Goal: Find specific page/section: Find specific page/section

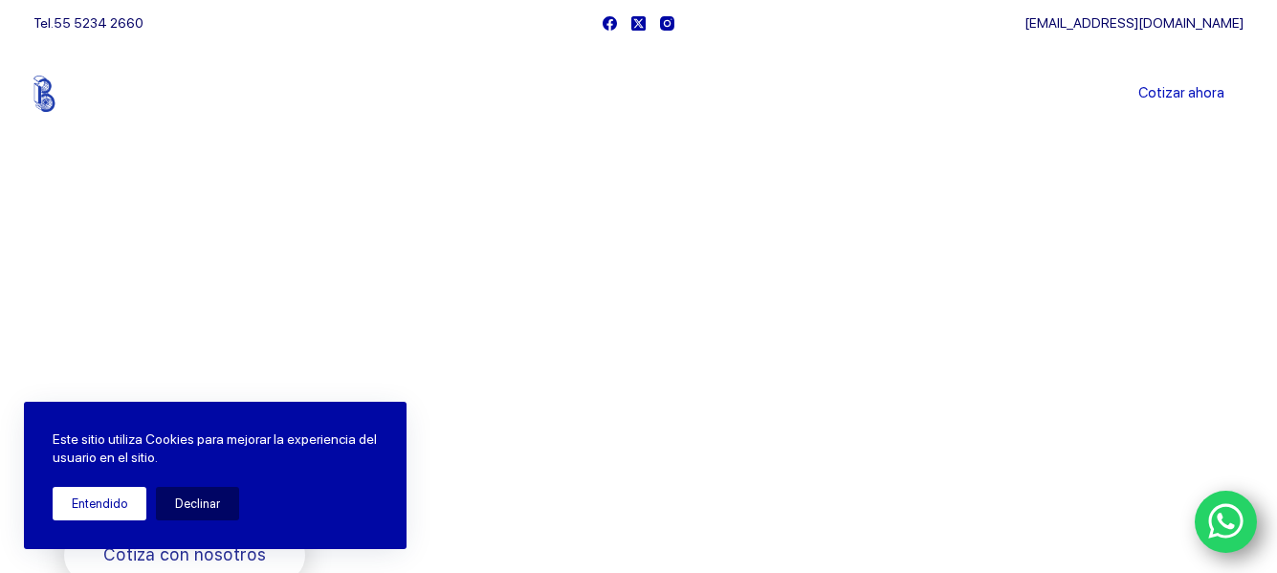
click at [105, 505] on button "Entendido" at bounding box center [100, 503] width 94 height 33
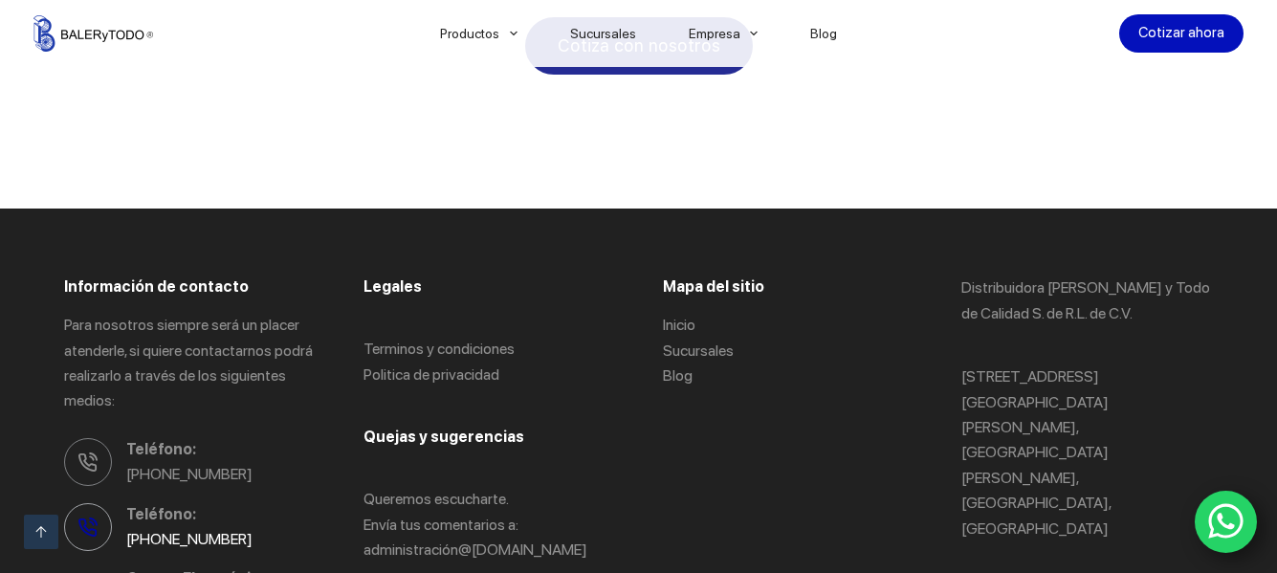
scroll to position [3921, 0]
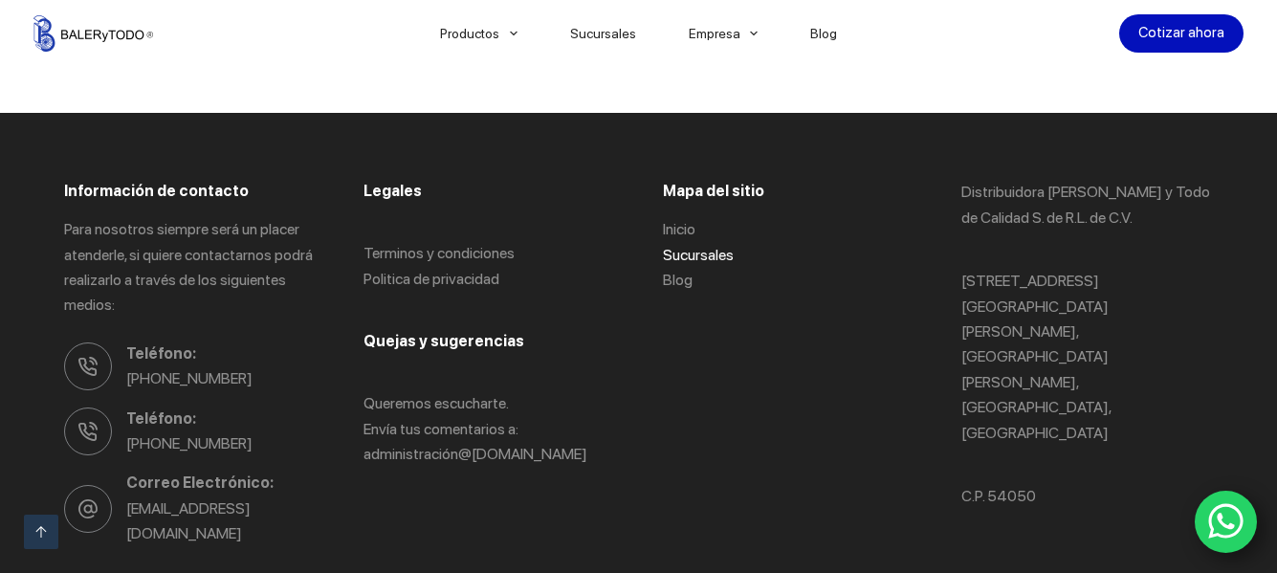
click at [688, 246] on link "Sucursales" at bounding box center [698, 255] width 71 height 18
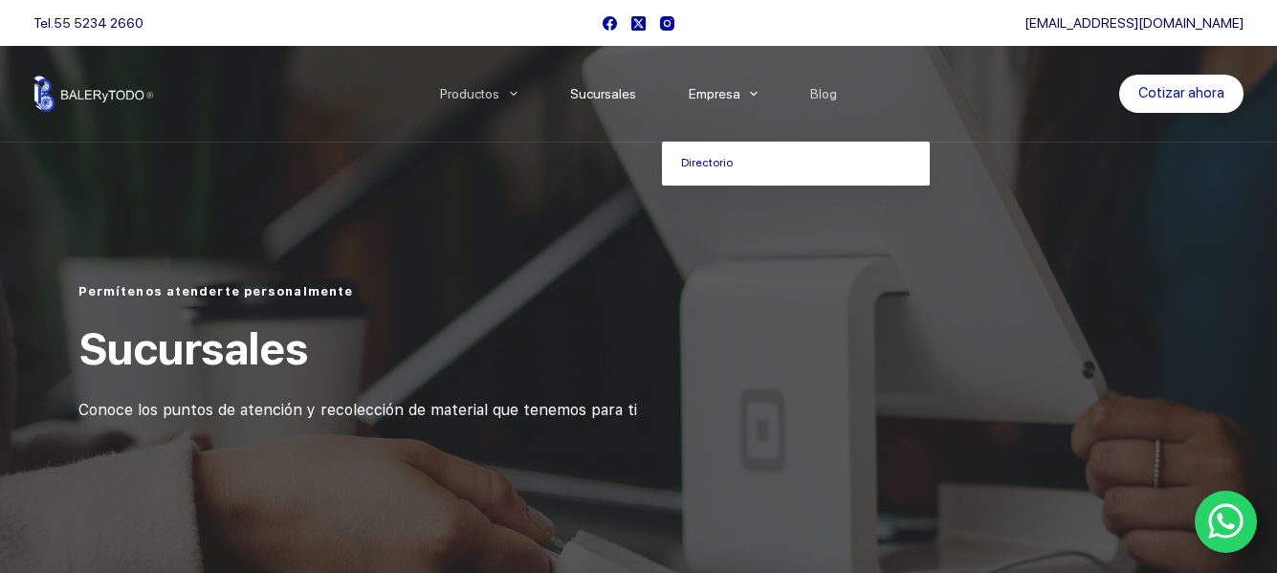
click at [716, 94] on link "Empresa" at bounding box center [723, 94] width 122 height 0
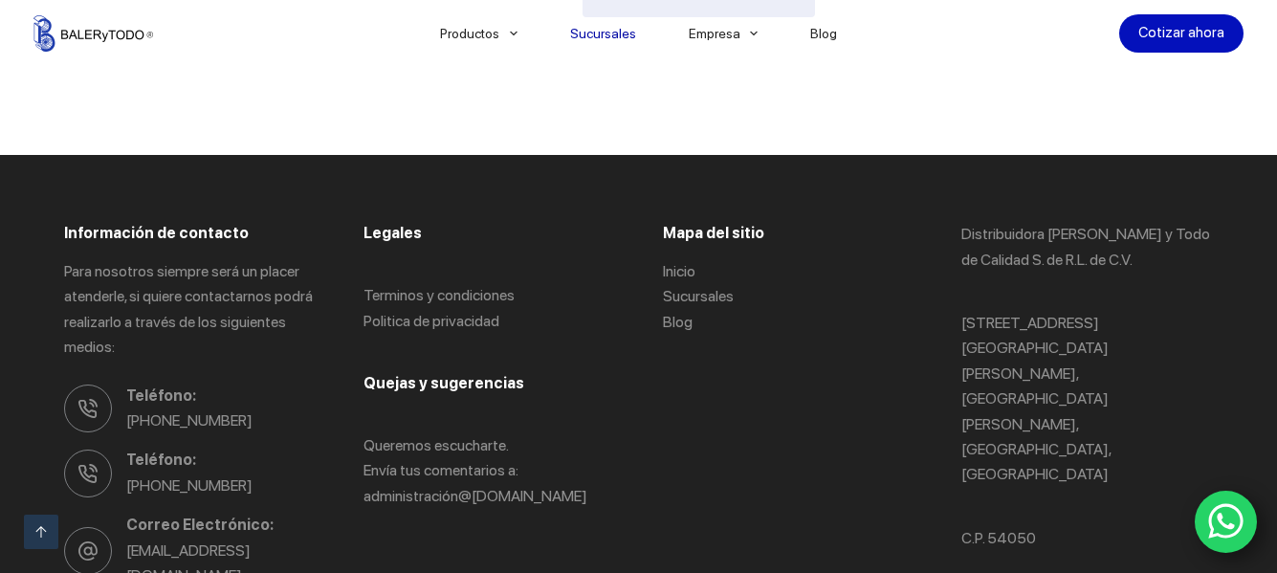
scroll to position [2688, 0]
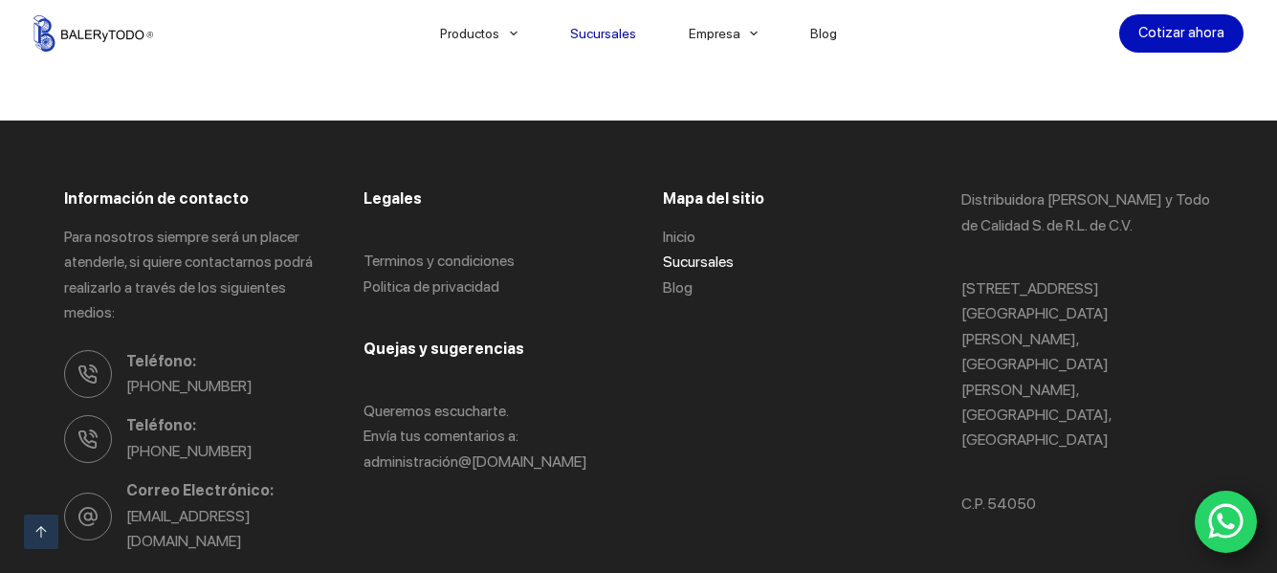
click at [692, 253] on link "Sucursales" at bounding box center [698, 262] width 71 height 18
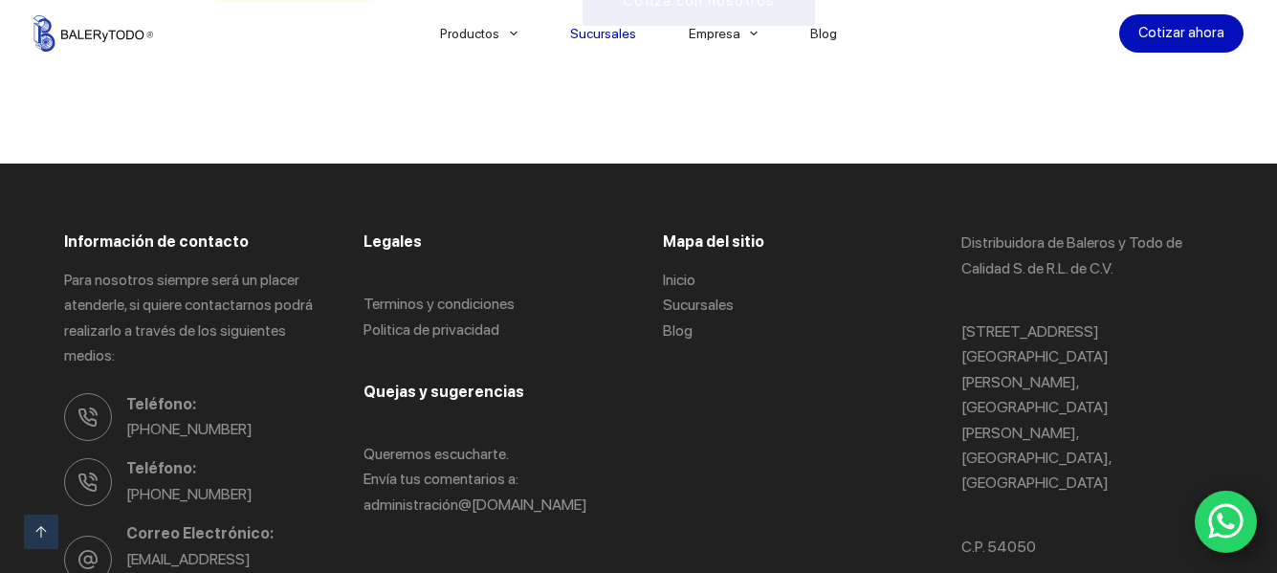
scroll to position [2678, 0]
